Goal: Information Seeking & Learning: Learn about a topic

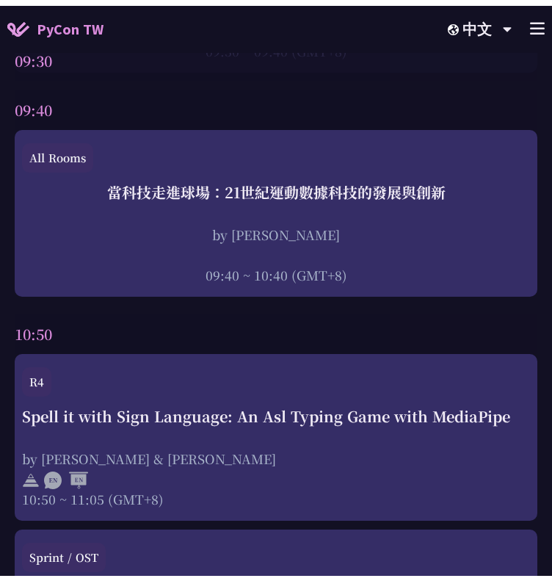
scroll to position [457, 0]
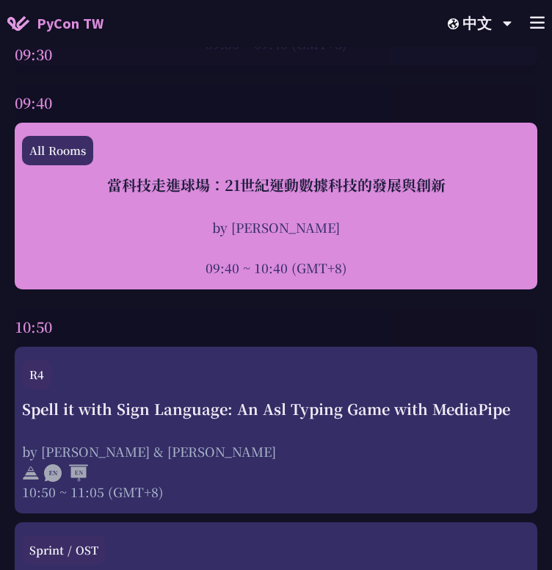
click at [312, 219] on div "by [PERSON_NAME]" at bounding box center [276, 227] width 508 height 18
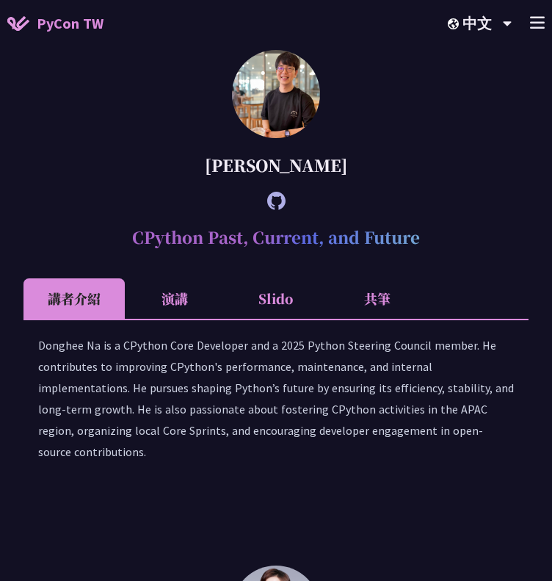
scroll to position [1236, 0]
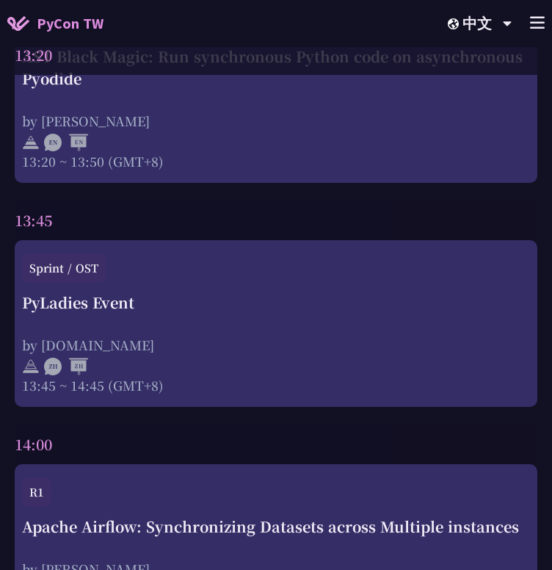
scroll to position [4430, 0]
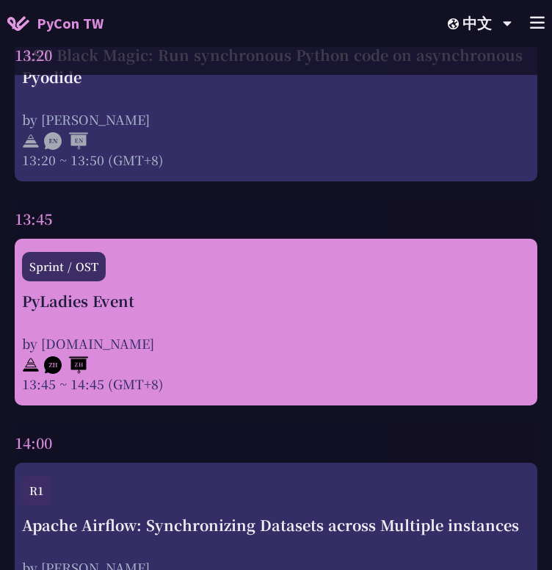
click at [87, 252] on div "Sprint / OST" at bounding box center [64, 266] width 84 height 29
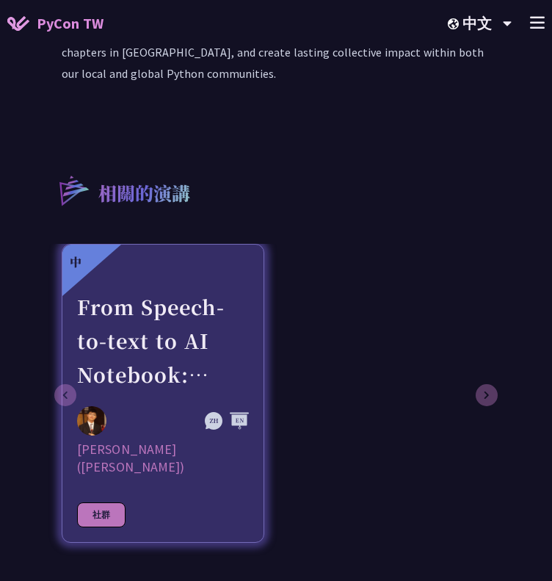
scroll to position [904, 0]
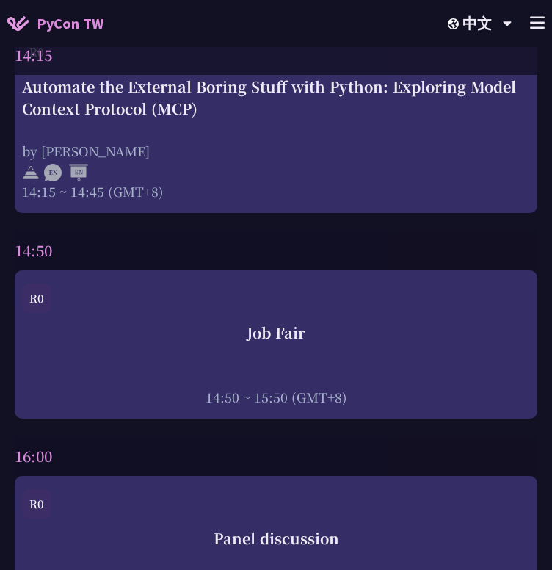
scroll to position [5475, 0]
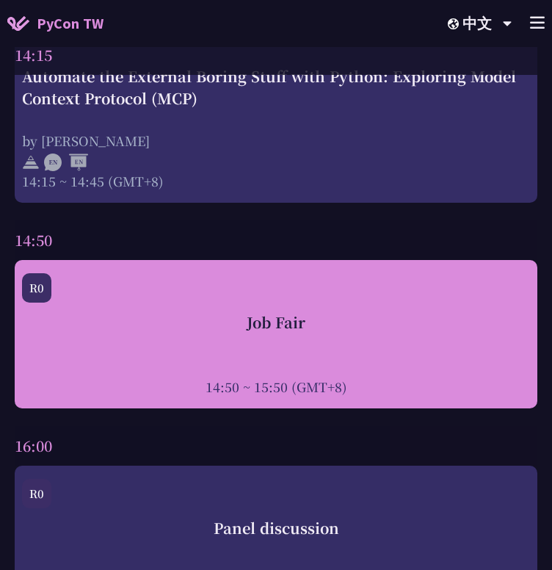
click at [239, 311] on div "Job Fair" at bounding box center [276, 322] width 508 height 22
click at [289, 311] on div "Job Fair" at bounding box center [276, 322] width 508 height 22
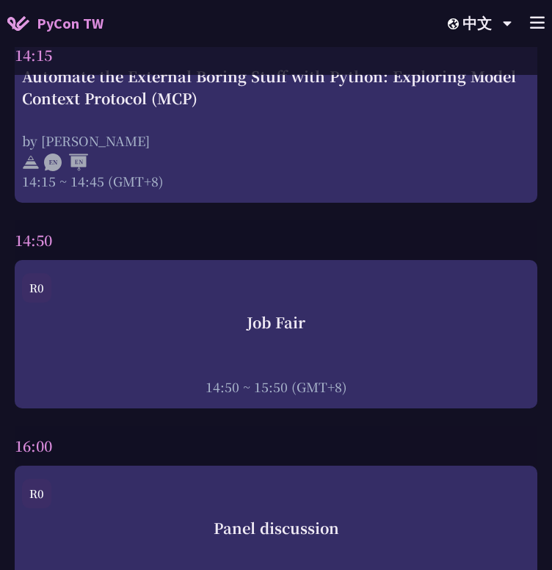
click at [534, 23] on icon at bounding box center [537, 22] width 15 height 12
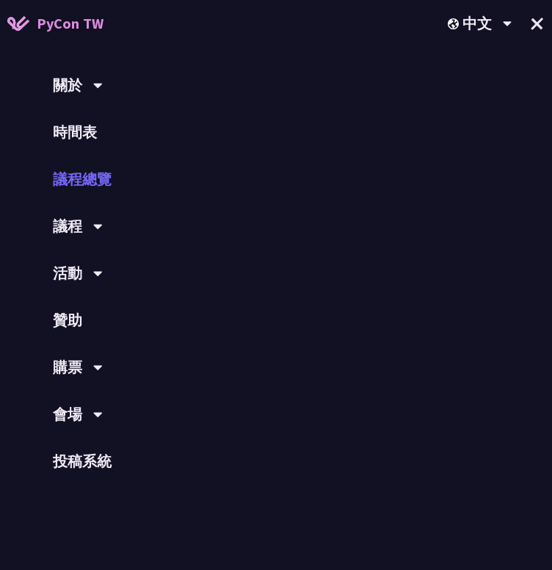
click at [85, 181] on link "議程總覽" at bounding box center [276, 179] width 552 height 47
click at [537, 18] on button "+" at bounding box center [537, 23] width 38 height 38
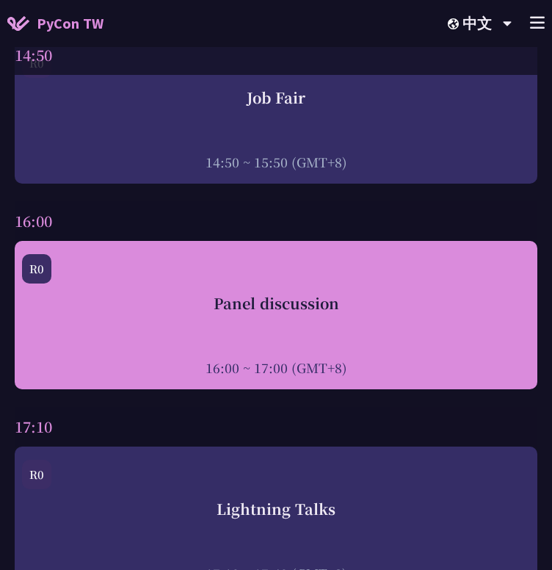
scroll to position [5703, 0]
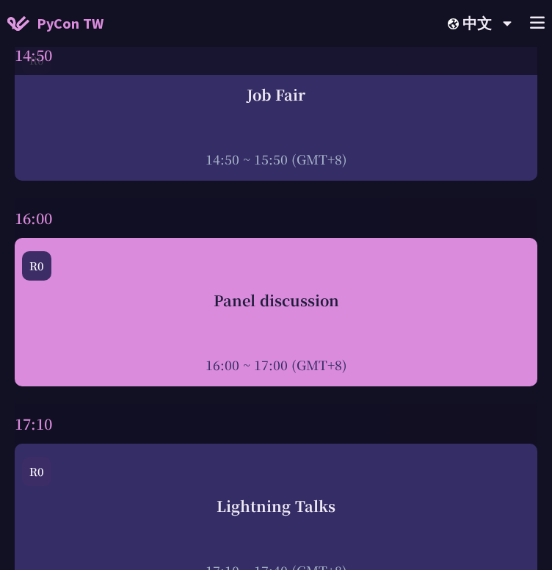
click at [298, 289] on div "Panel discussion 16:00 ~ 17:00 (GMT+8)" at bounding box center [276, 331] width 508 height 84
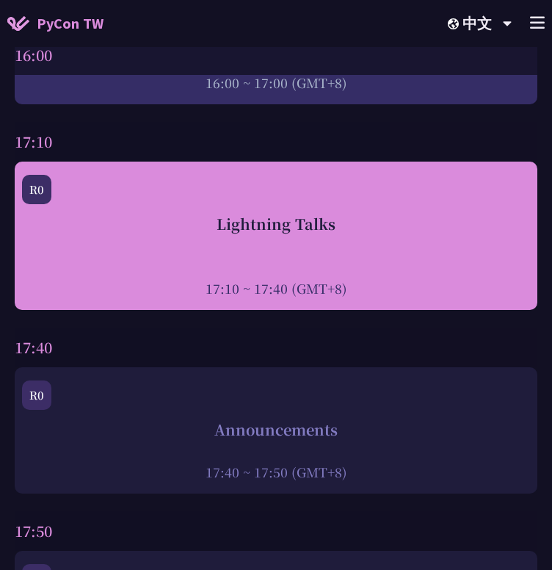
scroll to position [5979, 0]
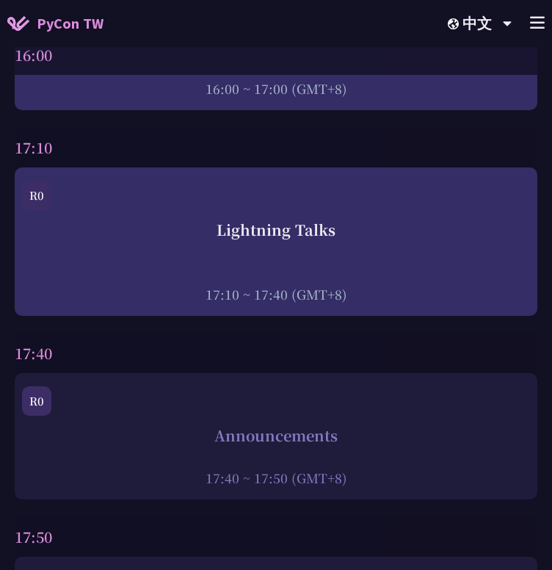
click at [264, 424] on div "Announcements" at bounding box center [276, 435] width 508 height 22
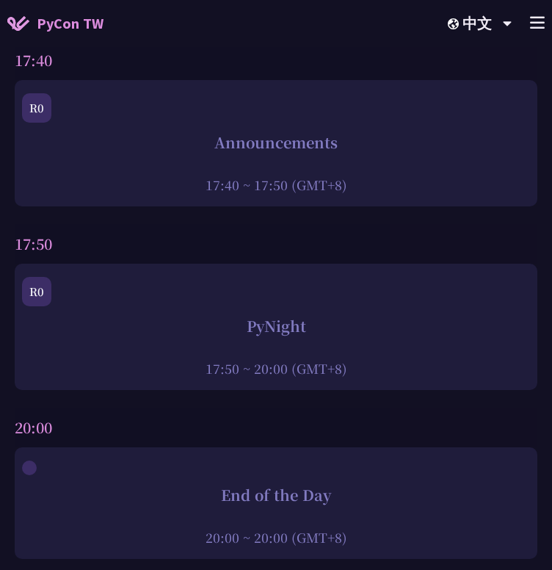
scroll to position [6272, 0]
click at [267, 314] on div "PyNight" at bounding box center [276, 325] width 508 height 22
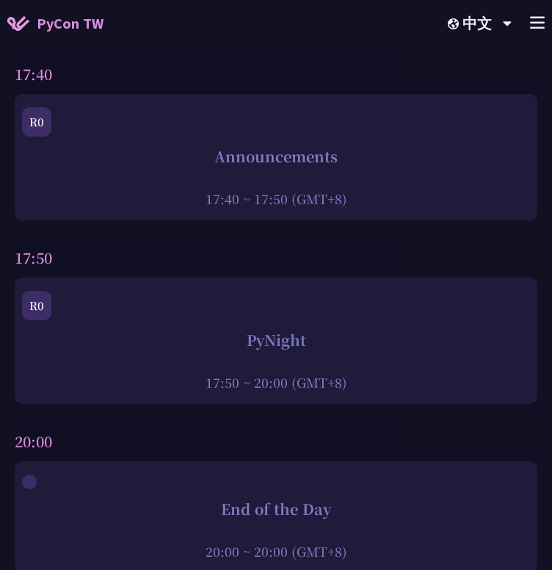
scroll to position [6257, 0]
click at [336, 366] on div "17:50 R0 PyNight 17:50 ~ 20:00 (GMT+8)" at bounding box center [276, 326] width 523 height 175
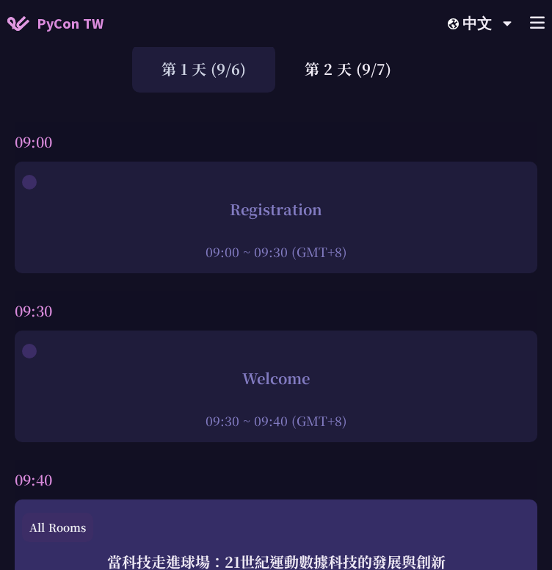
scroll to position [0, 0]
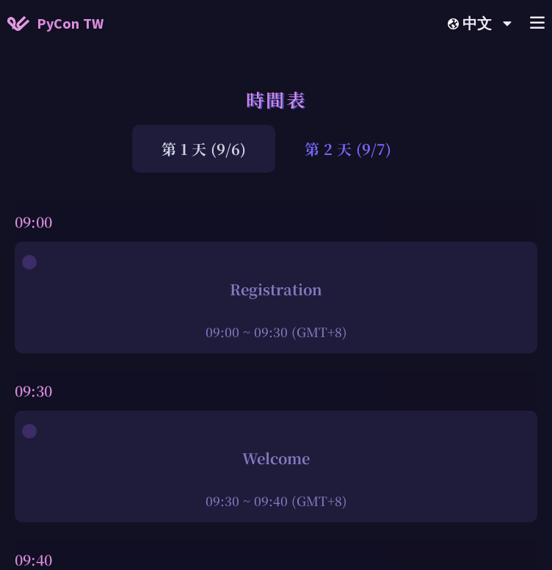
click at [347, 150] on div "第 2 天 (9/7)" at bounding box center [347, 149] width 145 height 48
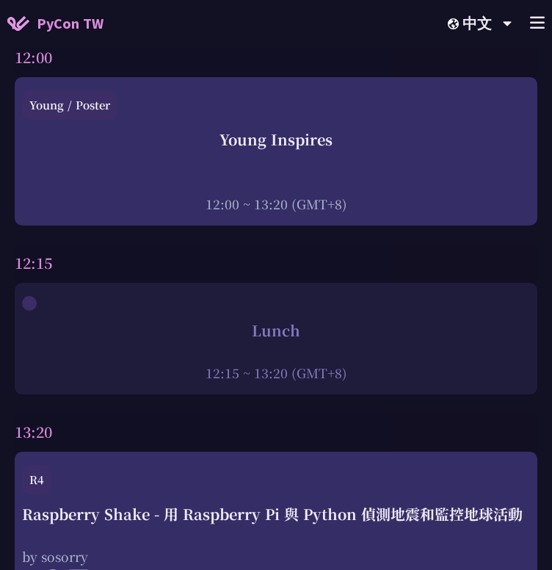
scroll to position [2558, 0]
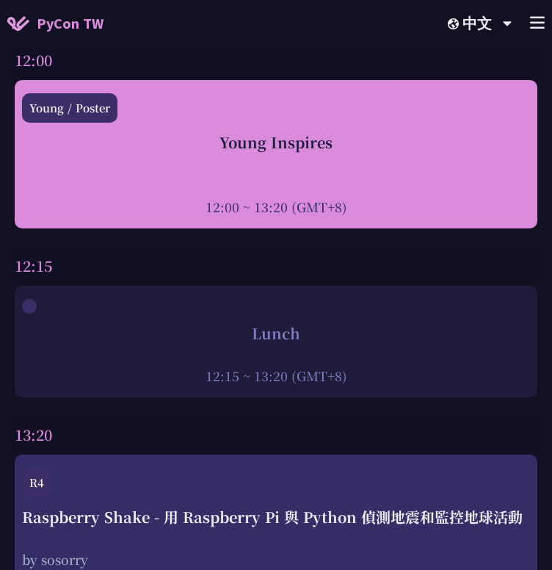
click at [388, 131] on div "Young Inspires" at bounding box center [276, 142] width 508 height 22
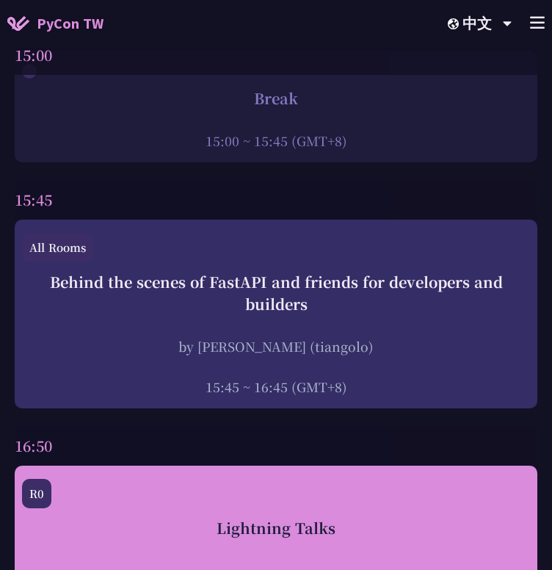
scroll to position [5485, 0]
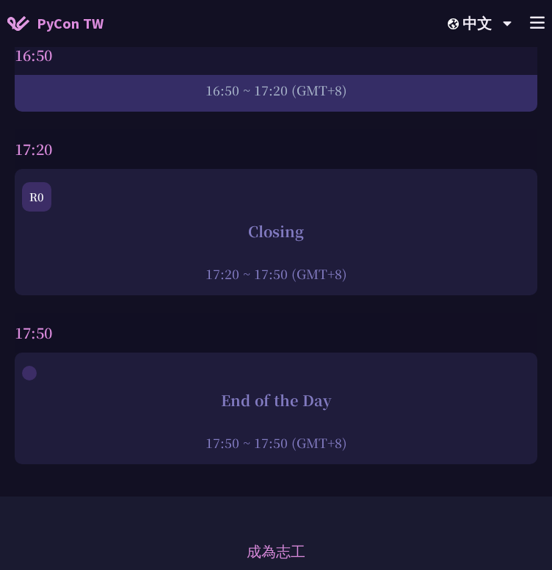
click at [406, 73] on div "16:50" at bounding box center [276, 55] width 523 height 40
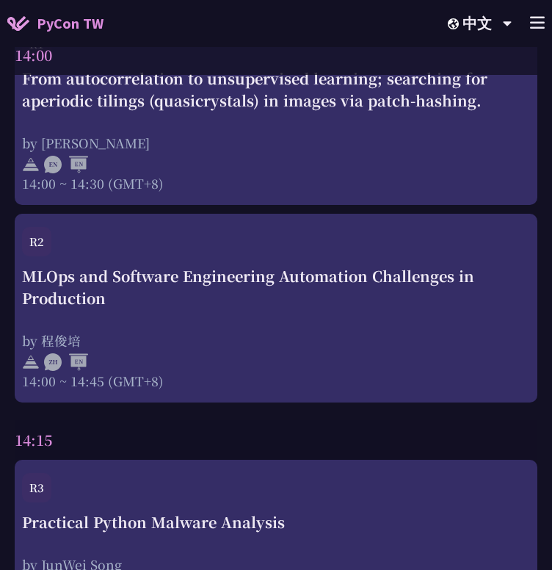
scroll to position [4464, 0]
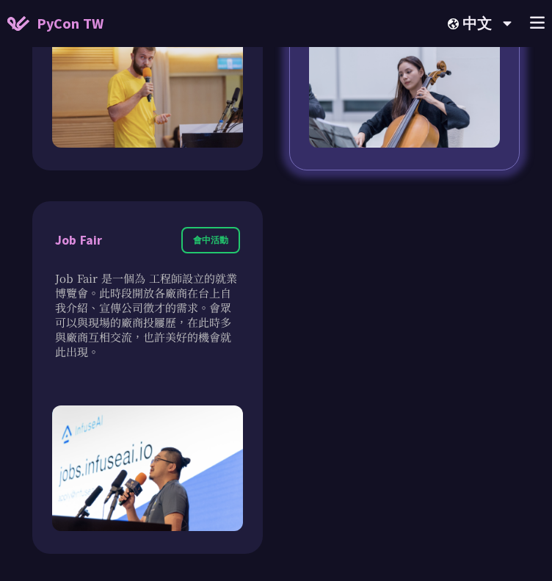
scroll to position [1806, 0]
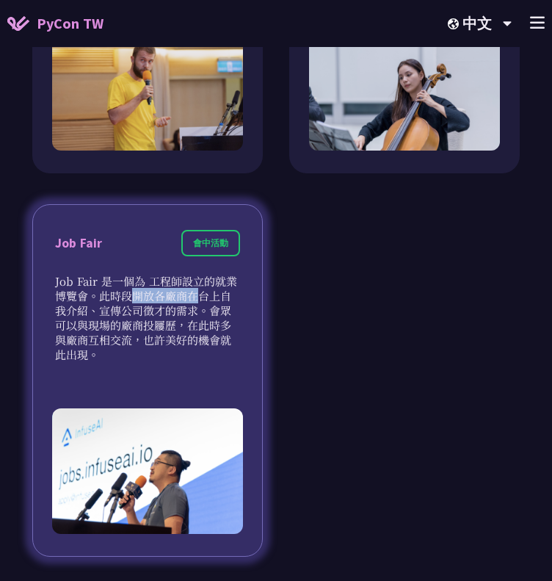
drag, startPoint x: 211, startPoint y: 280, endPoint x: 96, endPoint y: 297, distance: 115.8
click at [96, 297] on p "Job Fair 是一個為 工程師設立的就業博覽會。此時段開放各廠商在台上自我介紹、宣傳公司徵才的需求。會眾可以與現場的廠商投屨歷，在此時多與廠商互相交流，也…" at bounding box center [147, 318] width 185 height 88
click at [148, 327] on p "Job Fair 是一個為 工程師設立的就業博覽會。此時段開放各廠商在台上自我介紹、宣傳公司徵才的需求。會眾可以與現場的廠商投屨歷，在此時多與廠商互相交流，也…" at bounding box center [147, 318] width 185 height 88
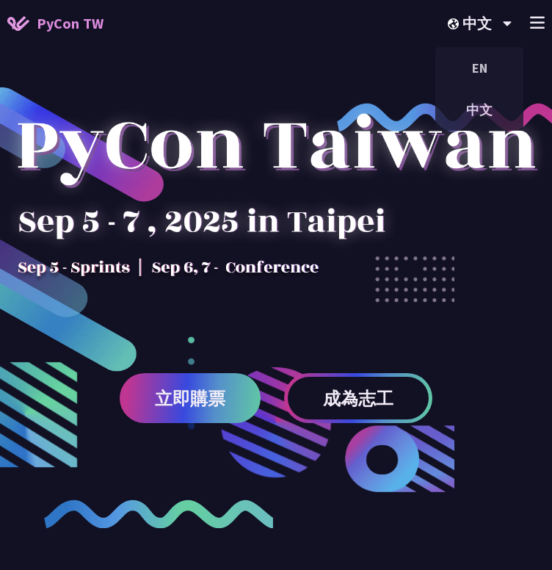
click at [534, 20] on icon at bounding box center [537, 22] width 15 height 12
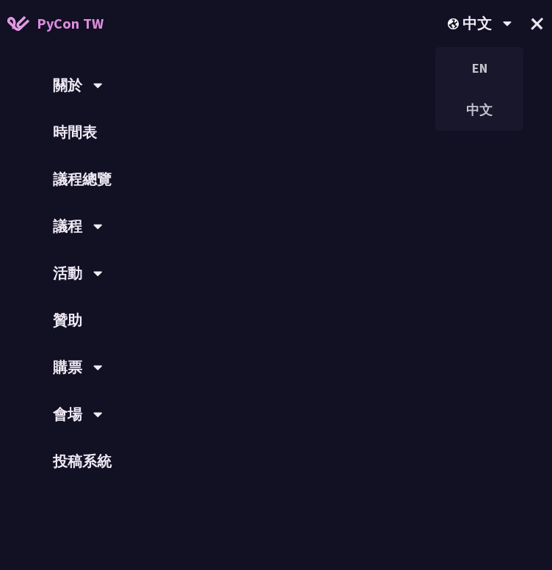
click at [86, 222] on div "議程" at bounding box center [276, 226] width 552 height 47
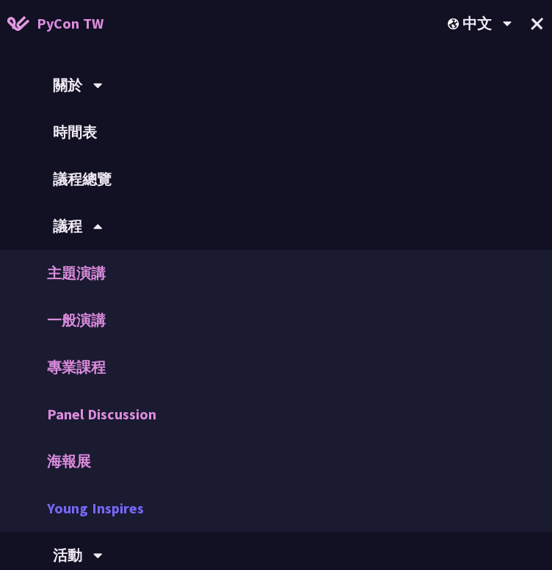
click at [89, 504] on link "Young Inspires" at bounding box center [276, 508] width 552 height 47
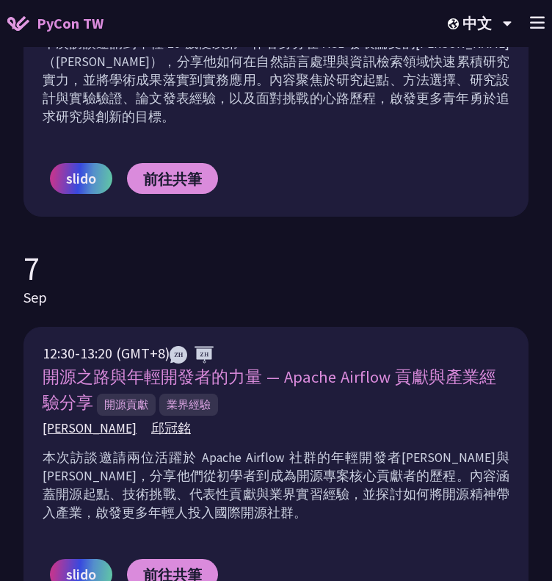
scroll to position [1103, 0]
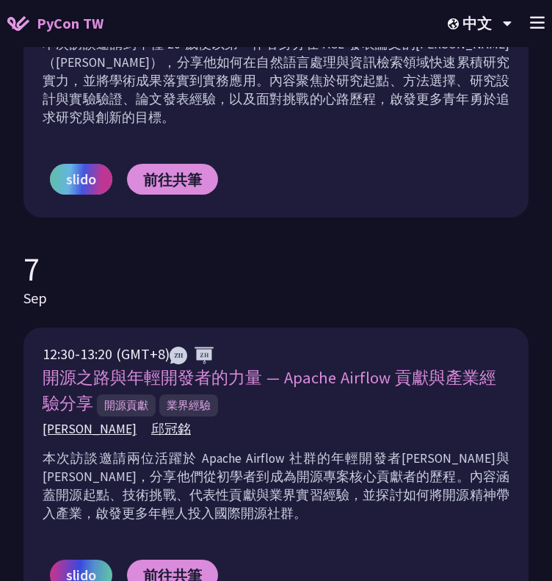
click at [88, 168] on span "slido" at bounding box center [81, 179] width 30 height 22
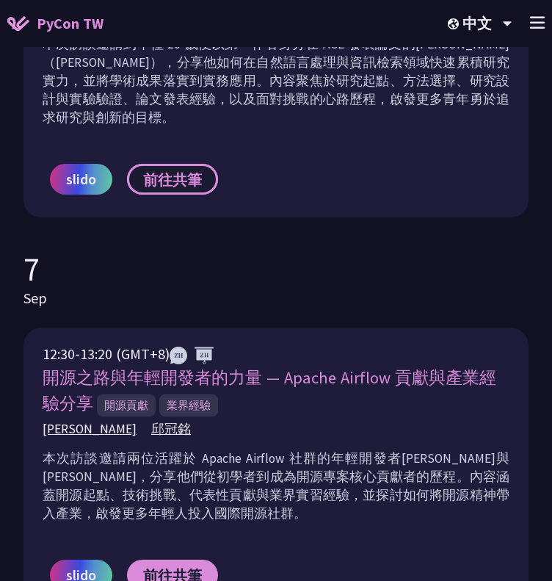
click at [170, 170] on span "前往共筆" at bounding box center [172, 179] width 59 height 18
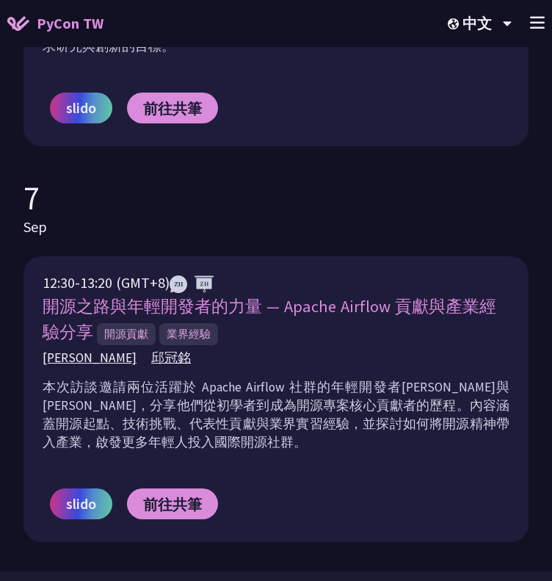
scroll to position [1175, 0]
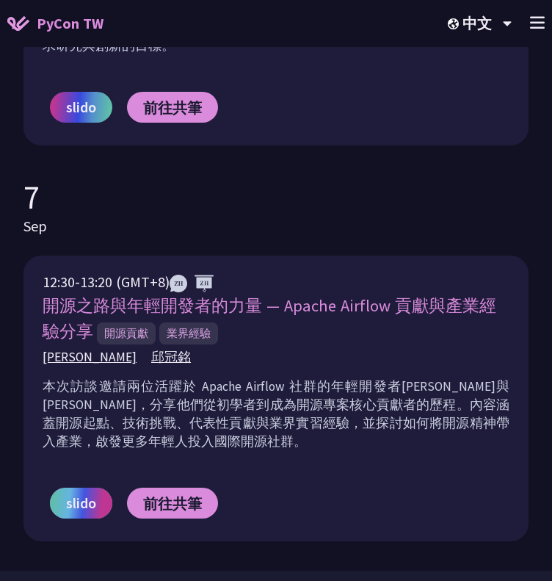
click at [81, 492] on span "slido" at bounding box center [81, 503] width 30 height 22
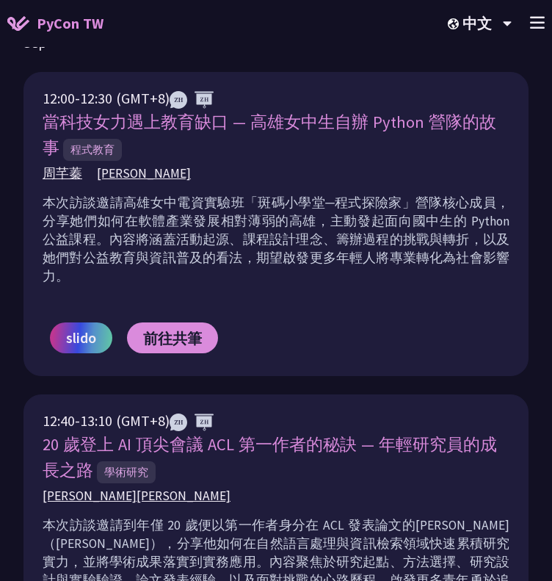
scroll to position [546, 0]
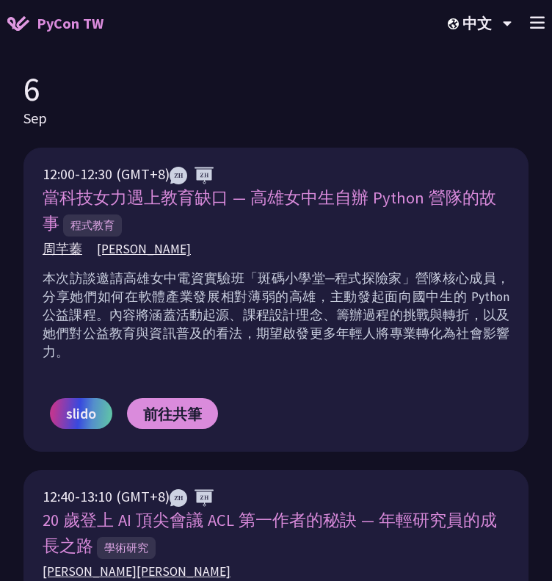
click at [73, 376] on div "slido 前往共筆" at bounding box center [276, 413] width 467 height 75
click at [72, 402] on span "slido" at bounding box center [81, 413] width 30 height 22
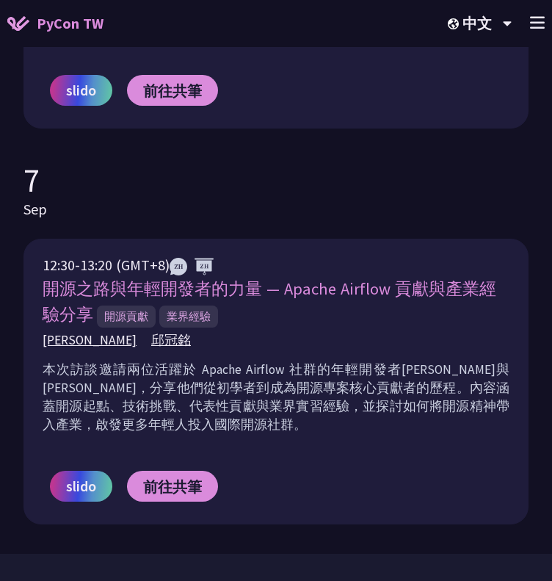
scroll to position [1195, 0]
